Goal: Navigation & Orientation: Find specific page/section

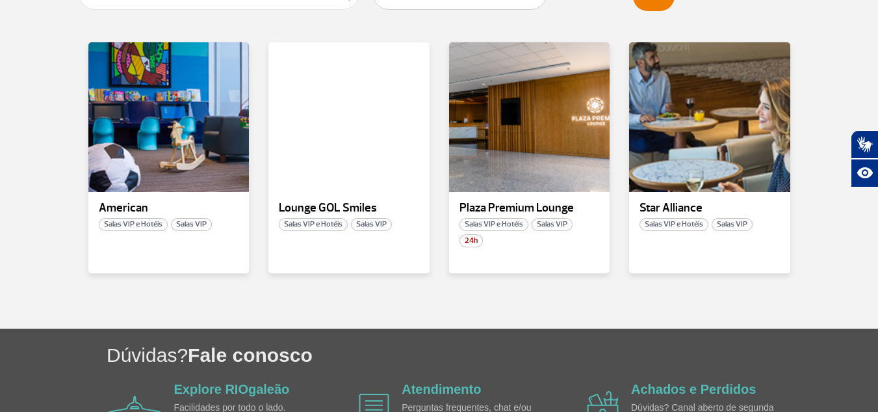
scroll to position [260, 0]
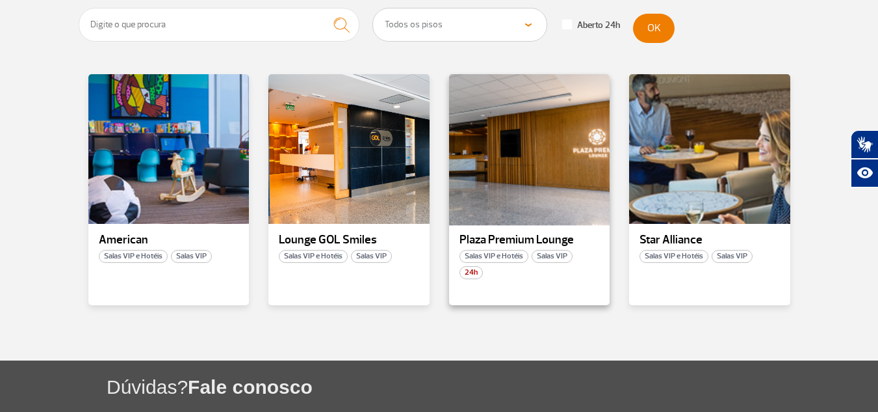
drag, startPoint x: 563, startPoint y: 161, endPoint x: 523, endPoint y: 194, distance: 52.2
click at [523, 194] on div at bounding box center [529, 149] width 164 height 153
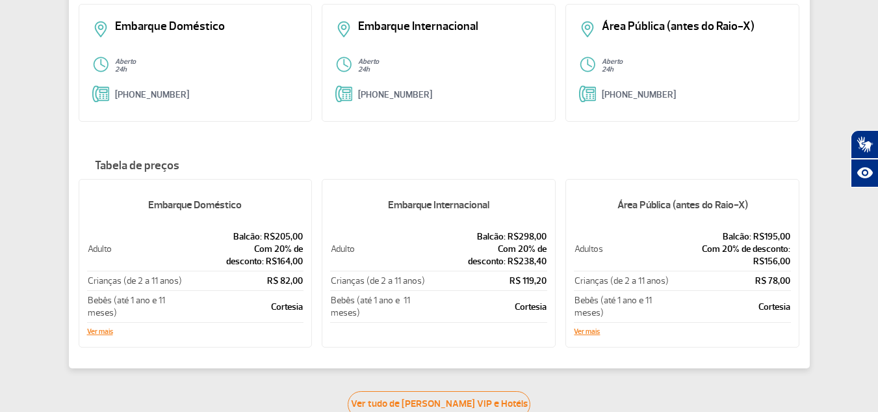
scroll to position [195, 0]
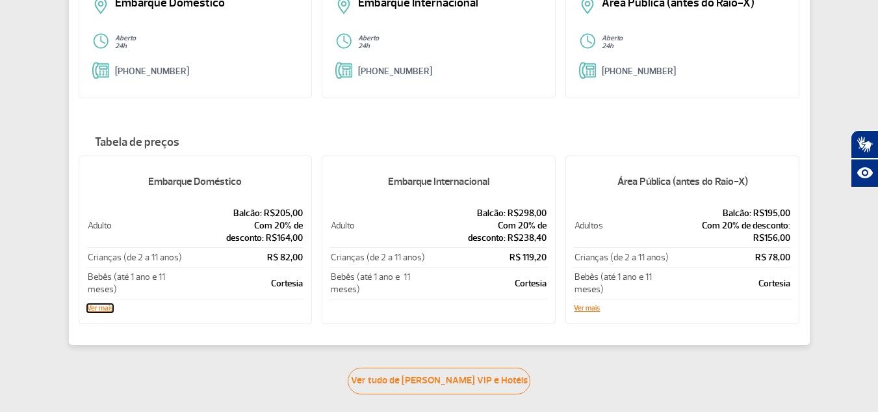
click at [103, 306] on button "Ver mais" at bounding box center [100, 308] width 26 height 8
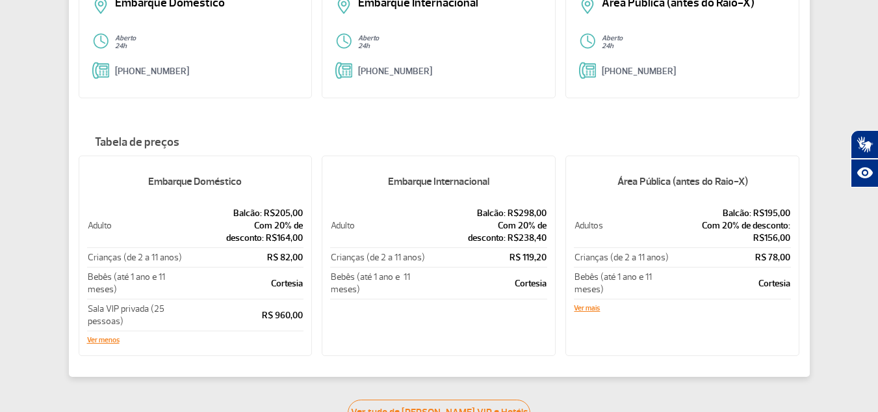
scroll to position [0, 0]
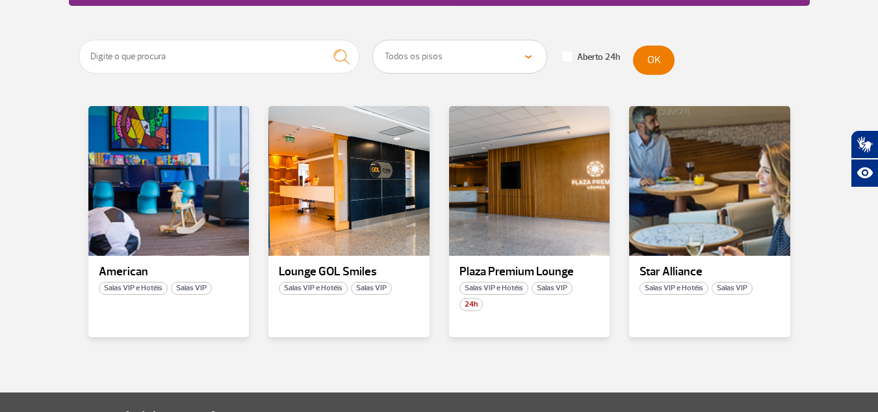
scroll to position [325, 0]
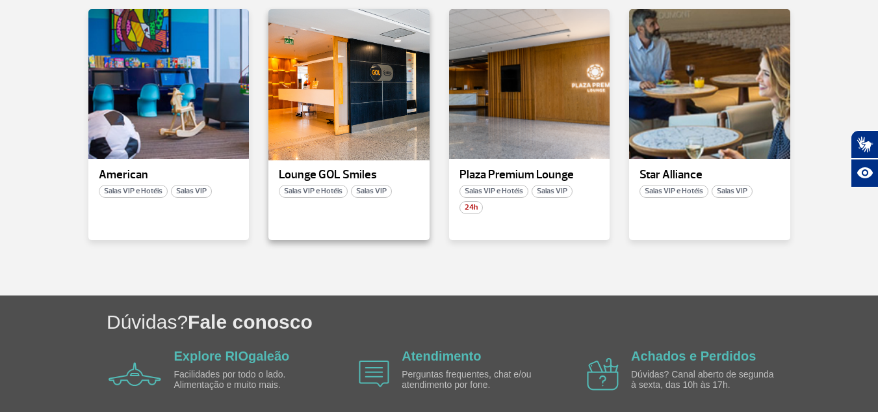
click at [339, 92] on div at bounding box center [349, 84] width 164 height 153
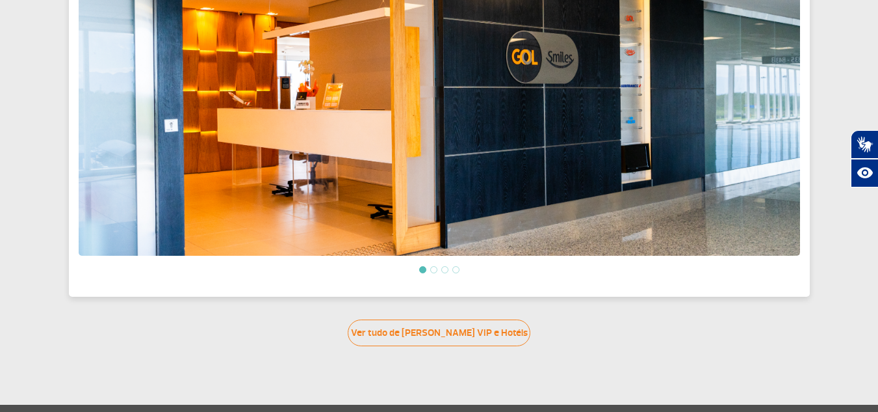
scroll to position [650, 0]
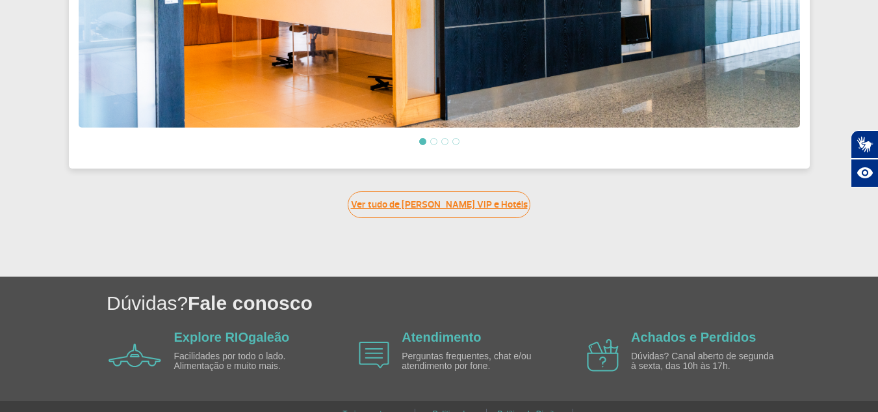
click at [471, 203] on link "Ver tudo de [PERSON_NAME] VIP e Hotéis" at bounding box center [439, 204] width 183 height 27
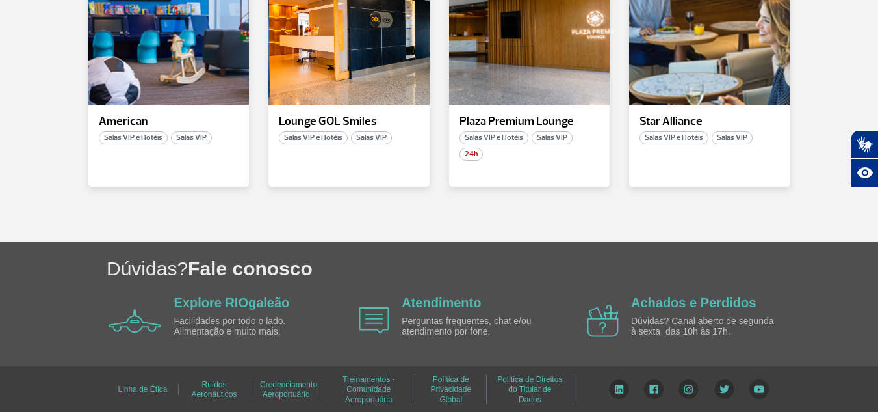
scroll to position [380, 0]
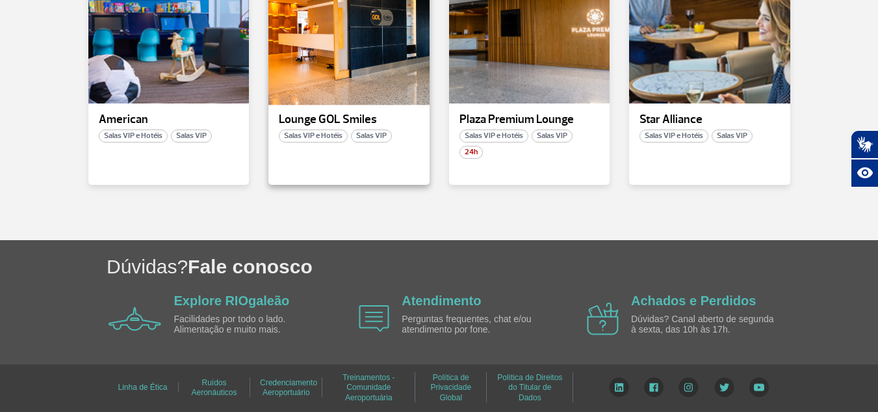
click at [351, 72] on div at bounding box center [349, 29] width 164 height 153
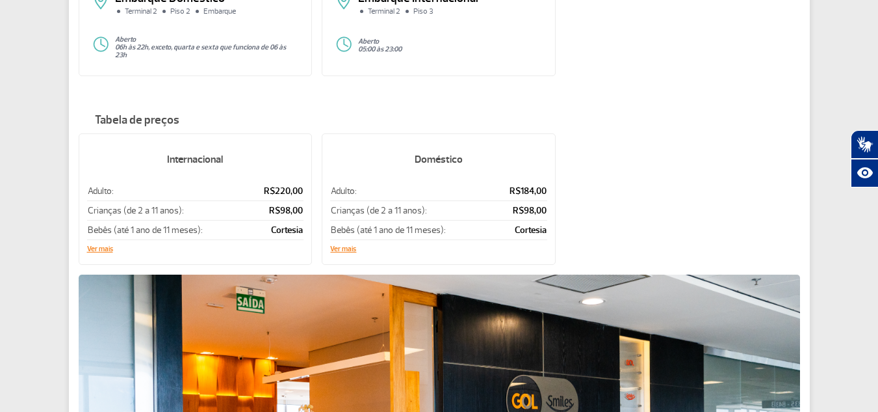
scroll to position [195, 0]
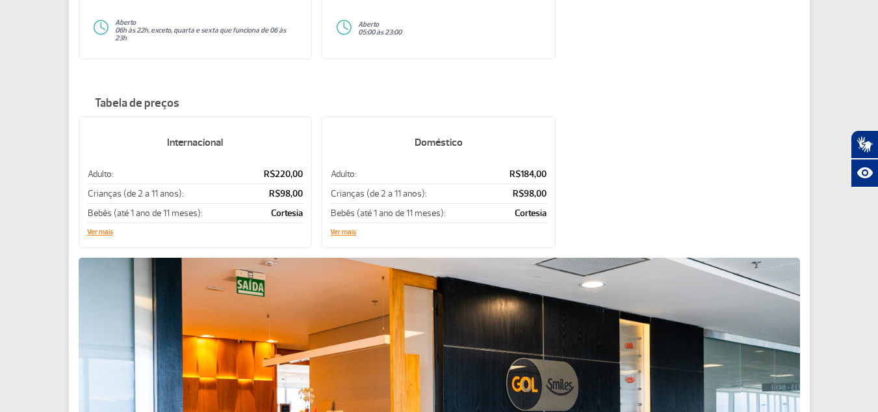
click at [234, 17] on div "Embarque Doméstico Terminal 2 Piso 2 Embarque Aberto 06h às 22h, exceto, quarta…" at bounding box center [196, 9] width 234 height 100
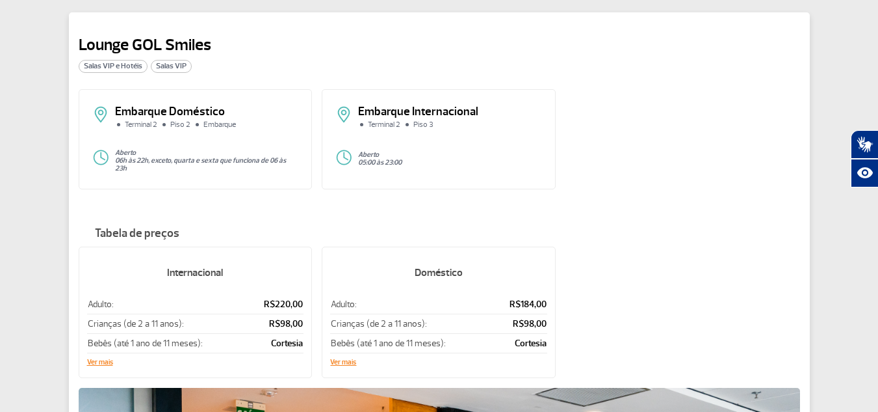
scroll to position [325, 0]
